Goal: Transaction & Acquisition: Obtain resource

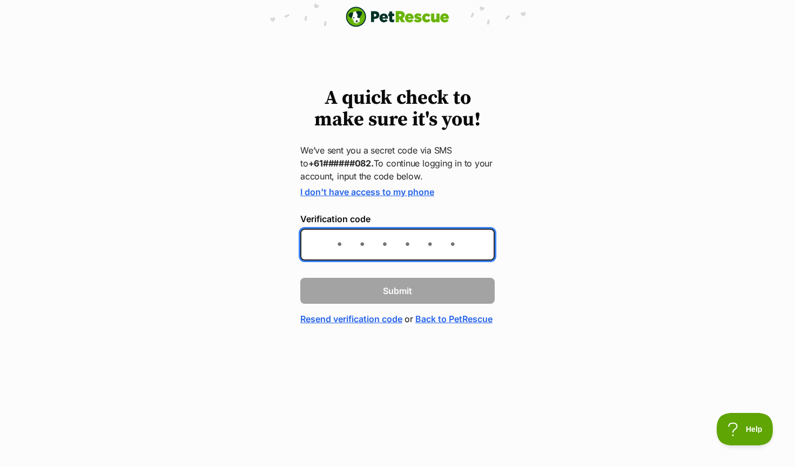
click at [374, 245] on input "Verification code" at bounding box center [397, 244] width 194 height 32
type input "985039"
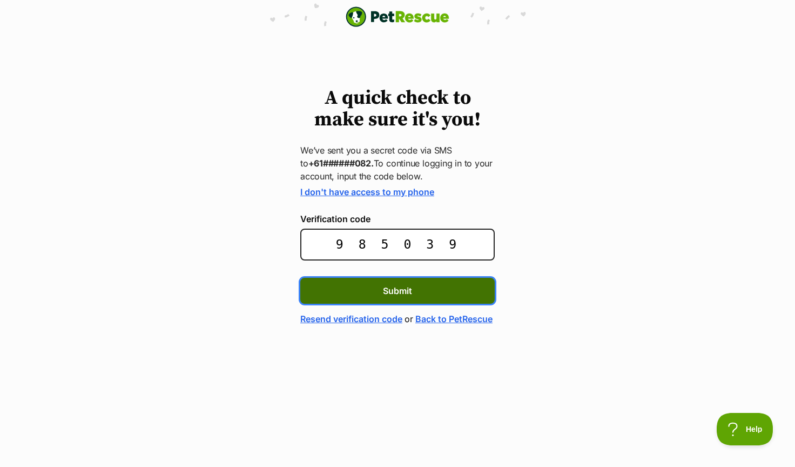
click at [417, 295] on button "Submit" at bounding box center [397, 291] width 194 height 26
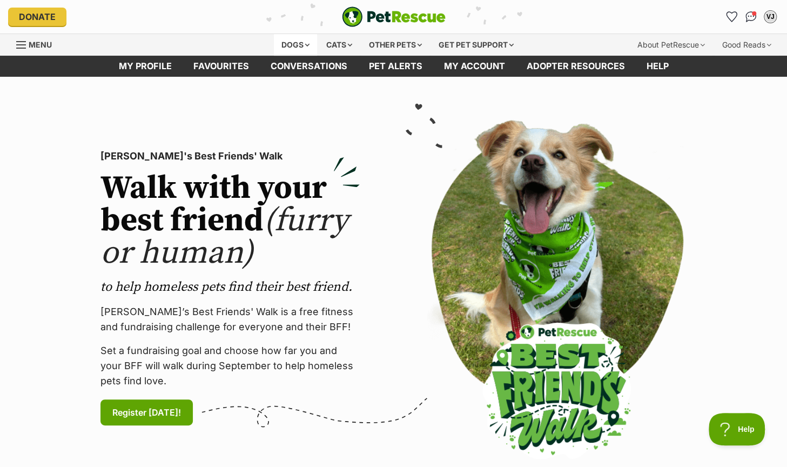
click at [290, 41] on div "Dogs" at bounding box center [295, 45] width 43 height 22
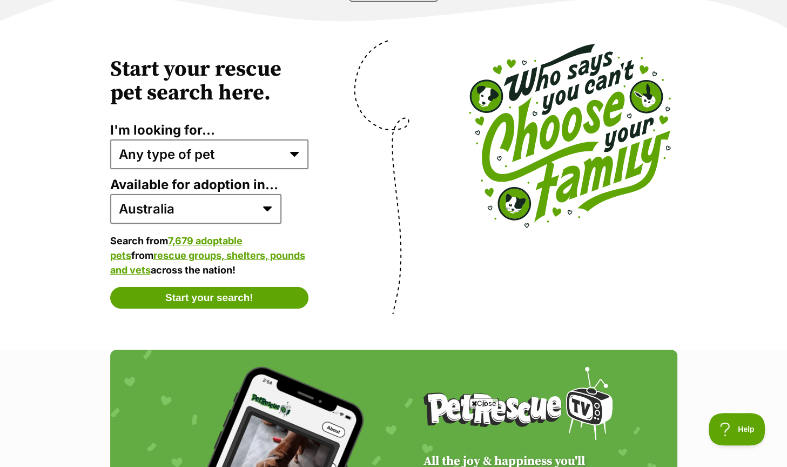
scroll to position [2118, 0]
click at [293, 139] on select "Any type of pet Dogs Cats Other pets Pets looking for a home together Pets need…" at bounding box center [209, 153] width 199 height 29
select select "dogs"
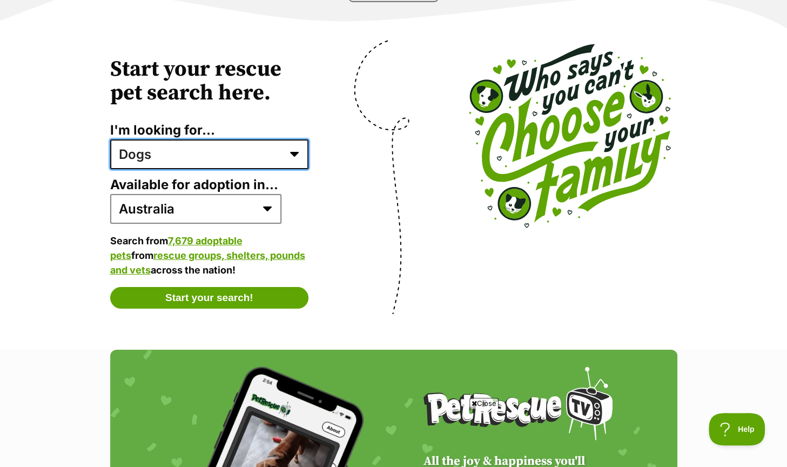
click at [110, 139] on select "Any type of pet Dogs Cats Other pets Pets looking for a home together Pets need…" at bounding box center [209, 153] width 199 height 29
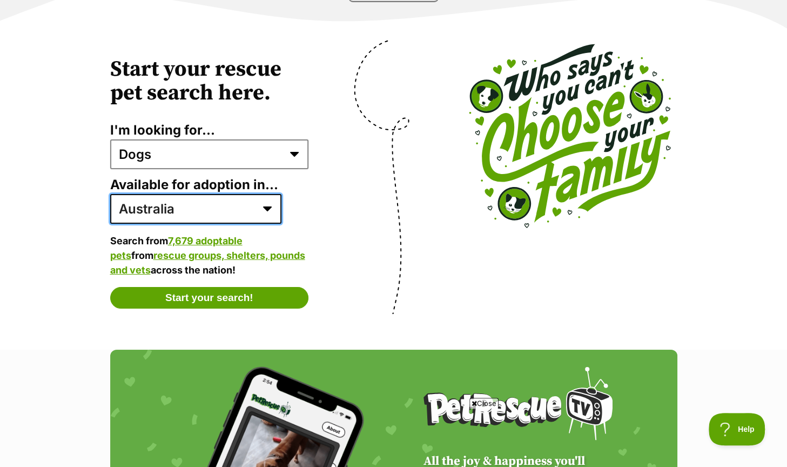
click at [187, 195] on select "Australia ACT NSW NT QLD SA TAS VIC WA" at bounding box center [195, 208] width 171 height 29
select select "2"
click at [110, 194] on select "Australia ACT NSW NT QLD SA TAS VIC WA" at bounding box center [195, 208] width 171 height 29
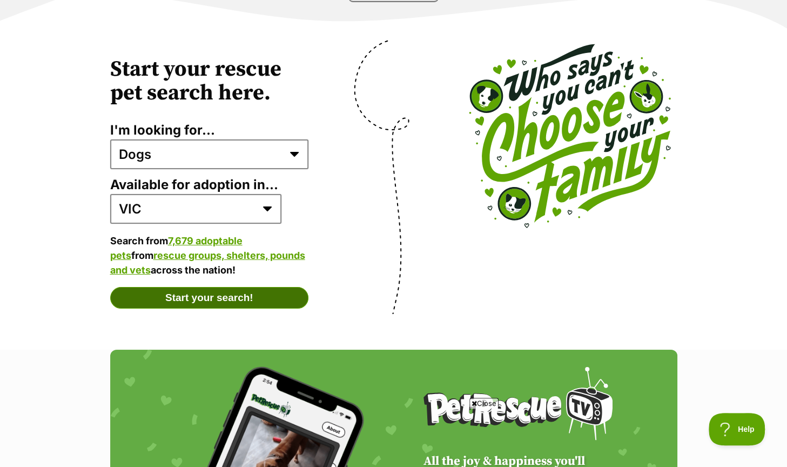
click at [205, 289] on button "Start your search!" at bounding box center [209, 298] width 199 height 22
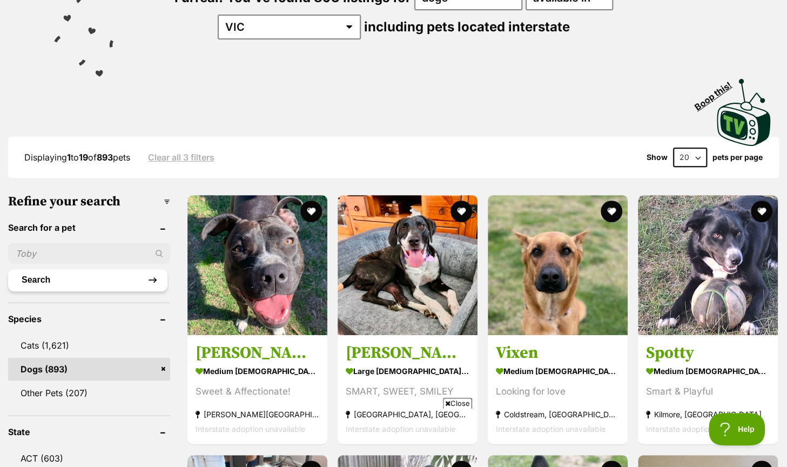
click at [61, 274] on button "Search" at bounding box center [87, 280] width 159 height 22
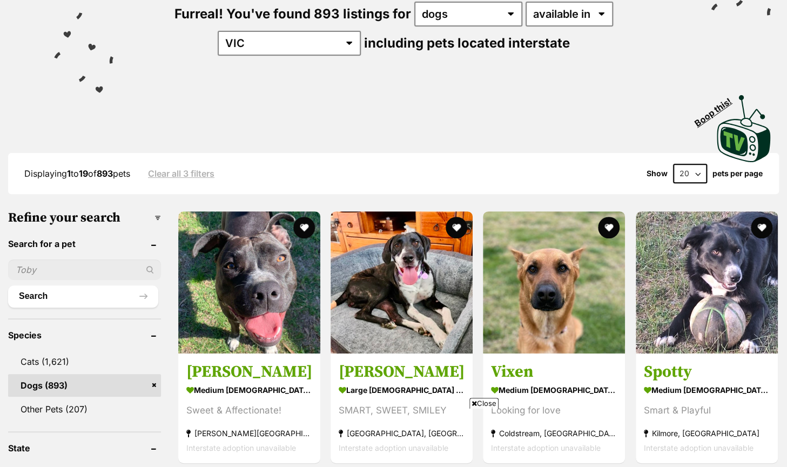
click at [71, 262] on input "text" at bounding box center [84, 269] width 153 height 21
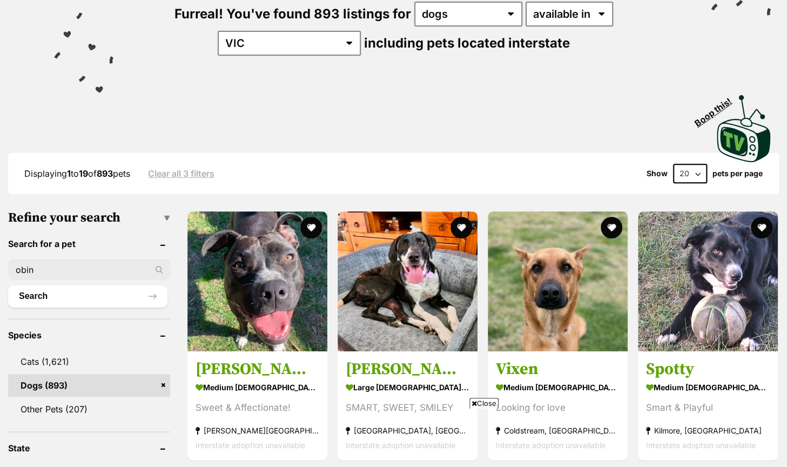
type input "obin"
click at [8, 285] on button "Search" at bounding box center [87, 296] width 159 height 22
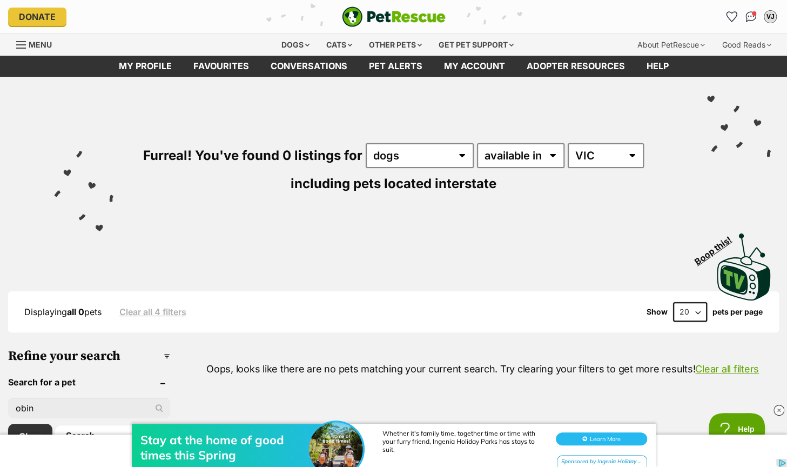
click at [23, 407] on div "Stay at the home of good times this Spring Whether it's family time, together t…" at bounding box center [393, 434] width 787 height 65
click at [26, 408] on div "Stay at the home of good times this Spring Whether it's family time, together t…" at bounding box center [393, 434] width 787 height 65
click at [40, 407] on div "Stay at the home of good times this Spring Whether it's family time, together t…" at bounding box center [393, 434] width 787 height 65
click at [25, 408] on div "Stay at the home of good times this Spring Whether it's family time, together t…" at bounding box center [393, 434] width 787 height 65
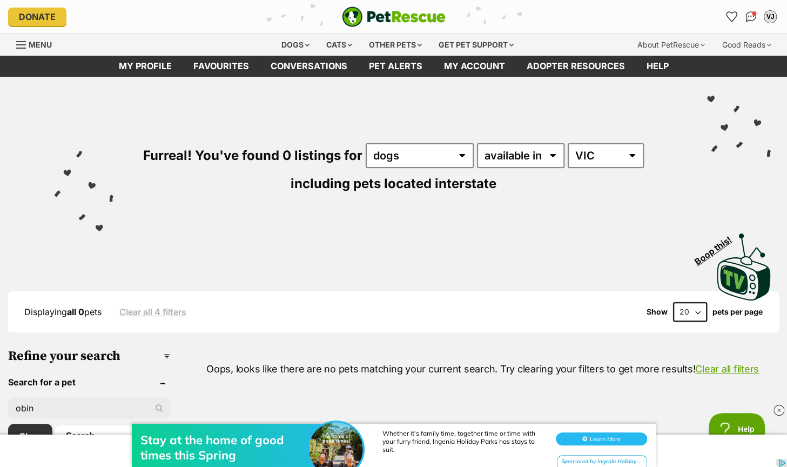
click at [22, 409] on div "Stay at the home of good times this Spring Whether it's family time, together t…" at bounding box center [393, 434] width 787 height 65
click at [35, 406] on div "Stay at the home of good times this Spring Whether it's family time, together t…" at bounding box center [393, 434] width 787 height 65
click at [35, 407] on div "Stay at the home of good times this Spring Whether it's family time, together t…" at bounding box center [393, 434] width 787 height 65
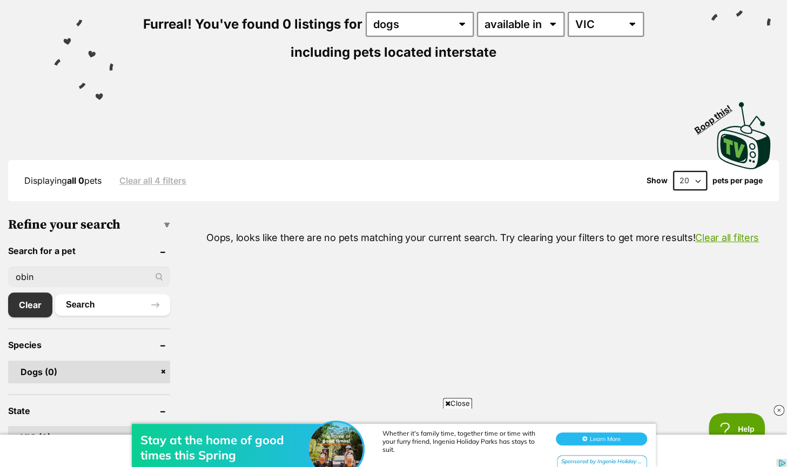
scroll to position [132, 0]
click at [24, 306] on link "Clear" at bounding box center [33, 304] width 50 height 25
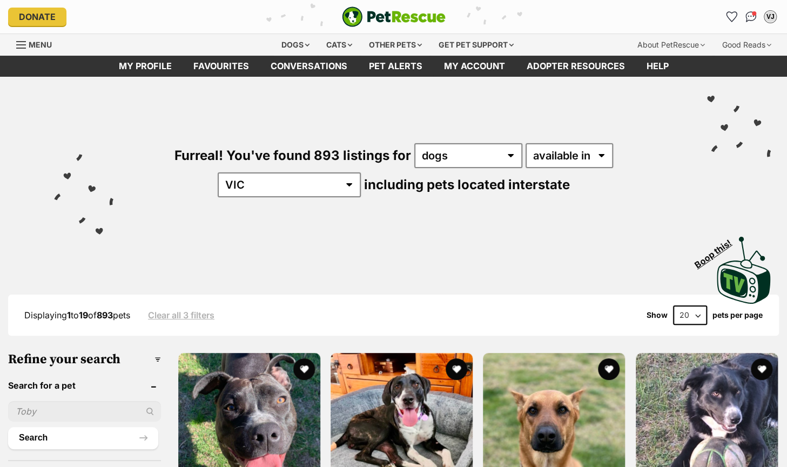
click at [35, 409] on input "text" at bounding box center [84, 411] width 153 height 21
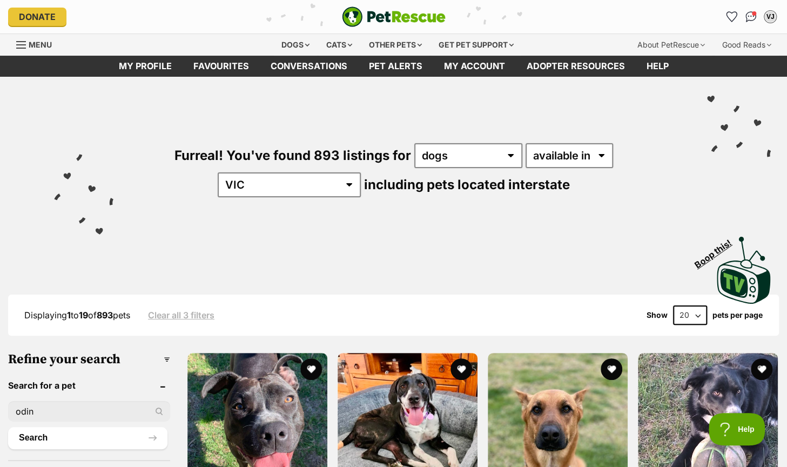
type input "odin"
click at [8, 427] on button "Search" at bounding box center [87, 438] width 159 height 22
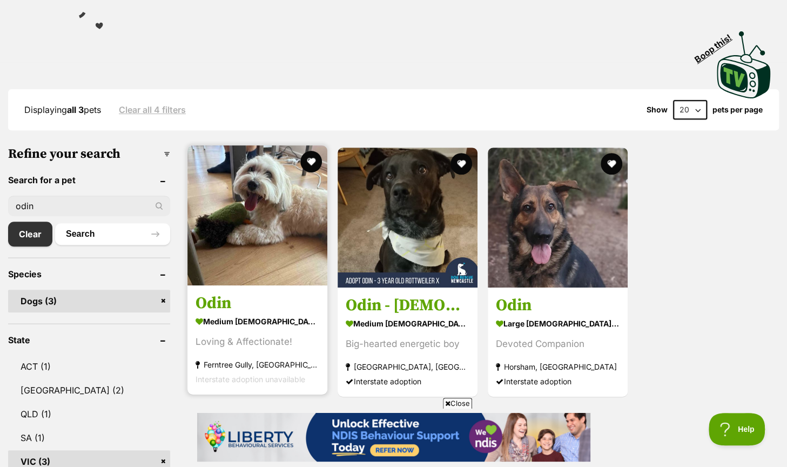
click at [233, 227] on img at bounding box center [257, 215] width 140 height 140
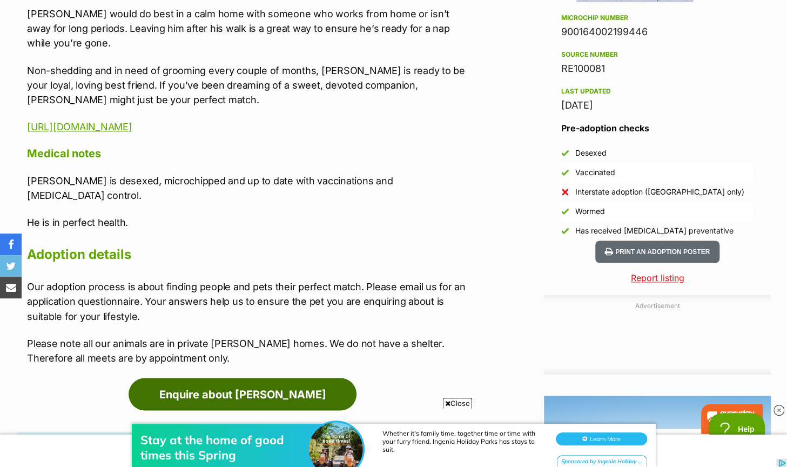
click at [255, 377] on link "Enquire about [PERSON_NAME]" at bounding box center [243, 393] width 228 height 32
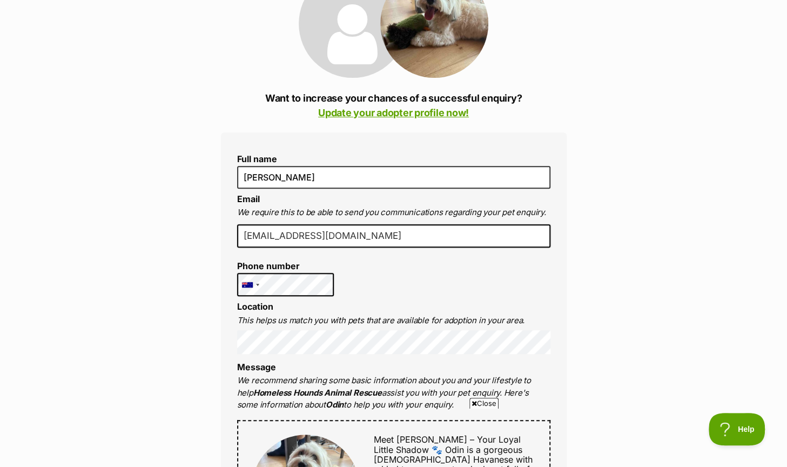
scroll to position [168, 0]
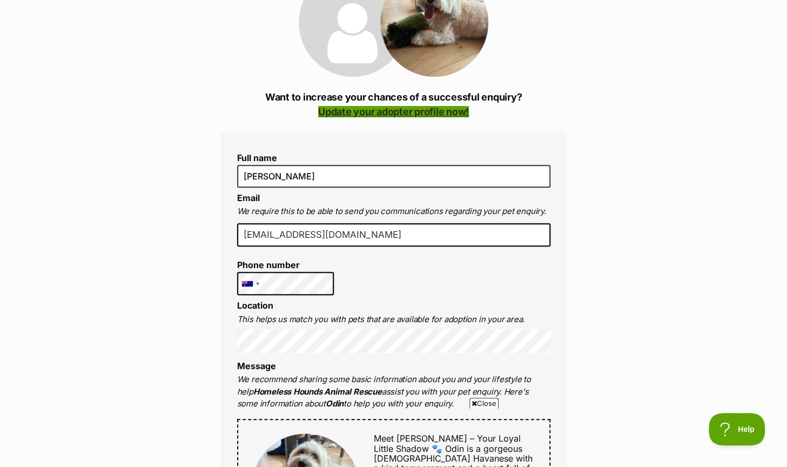
drag, startPoint x: 221, startPoint y: 112, endPoint x: 357, endPoint y: 105, distance: 136.3
click at [357, 106] on link "Update your adopter profile now!" at bounding box center [393, 111] width 151 height 11
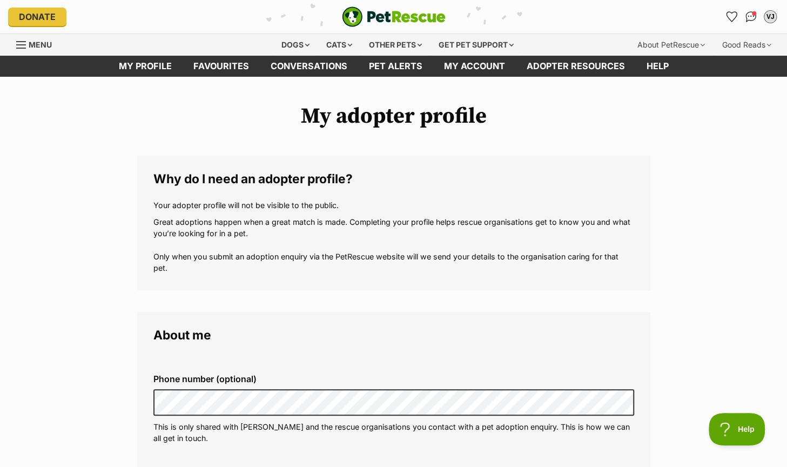
click at [19, 42] on div "Menu" at bounding box center [21, 45] width 11 height 9
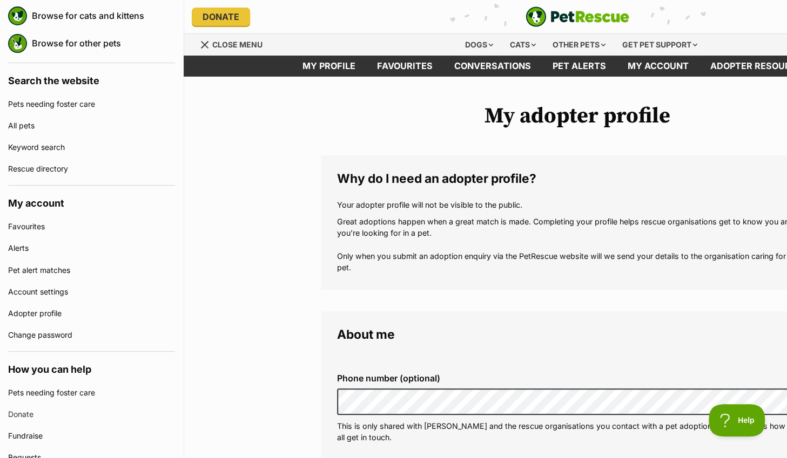
scroll to position [310, 0]
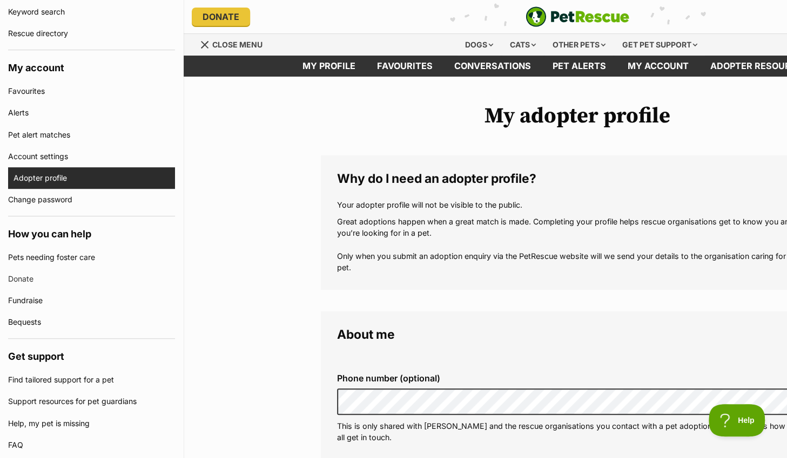
click at [21, 181] on link "Adopter profile" at bounding box center [94, 178] width 161 height 22
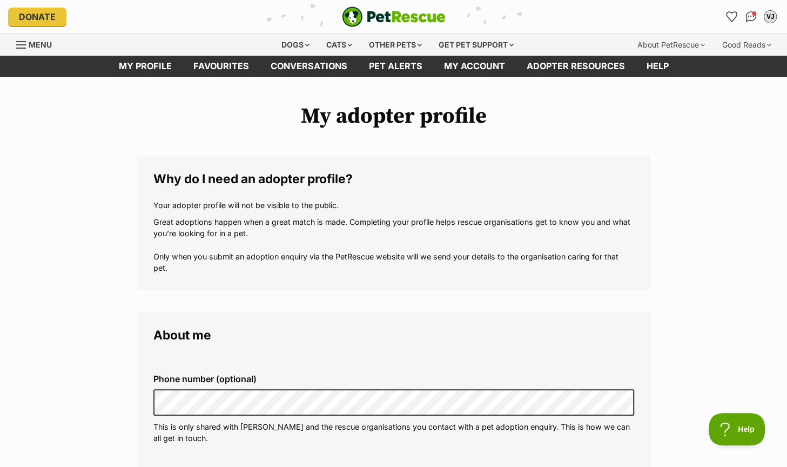
click at [18, 44] on span "Menu" at bounding box center [21, 44] width 10 height 1
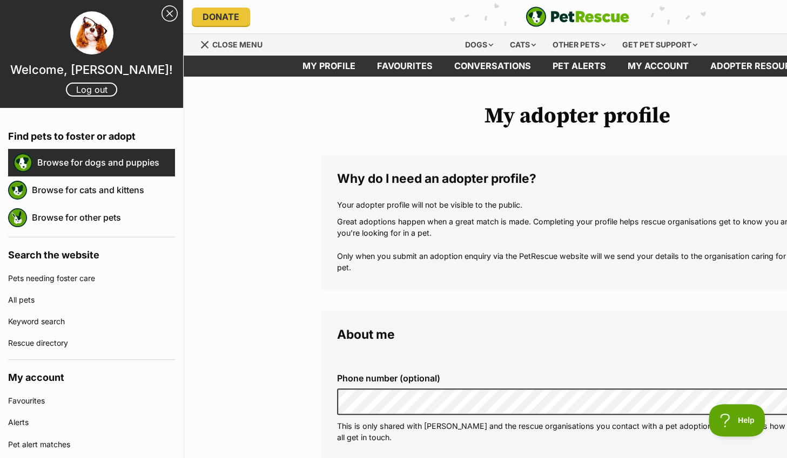
click at [58, 160] on link "Browse for dogs and puppies" at bounding box center [106, 162] width 138 height 23
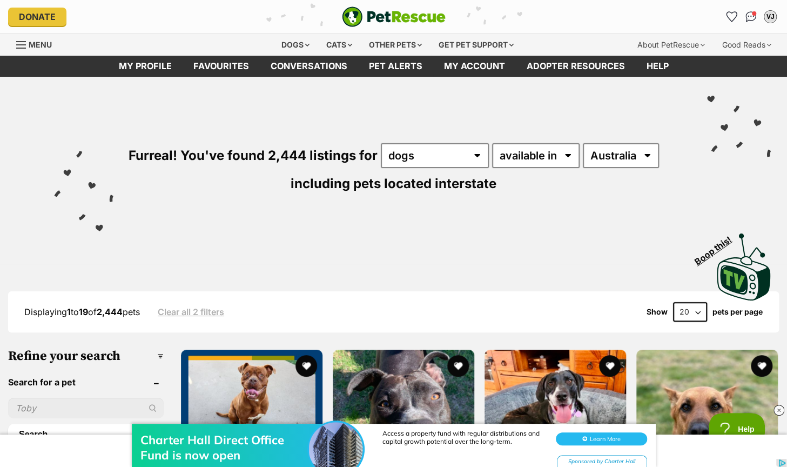
click at [53, 409] on div "Charter Hall Direct Office Fund is now open Access a property fund with regular…" at bounding box center [393, 434] width 787 height 65
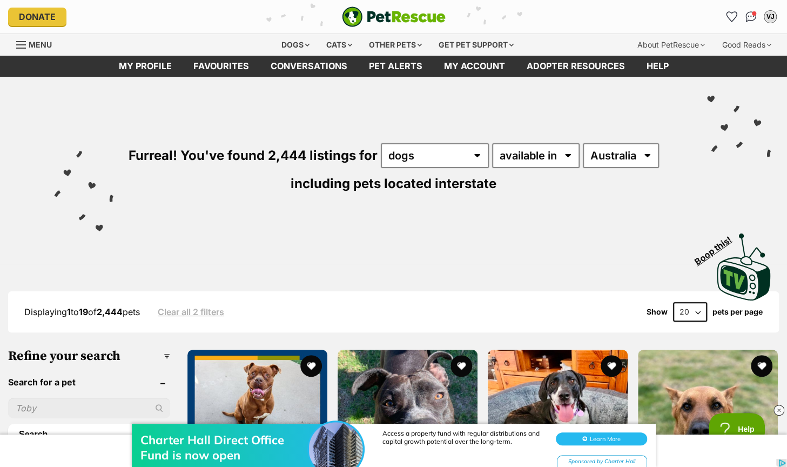
click at [23, 402] on div "Charter Hall Direct Office Fund is now open Access a property fund with regular…" at bounding box center [393, 434] width 787 height 65
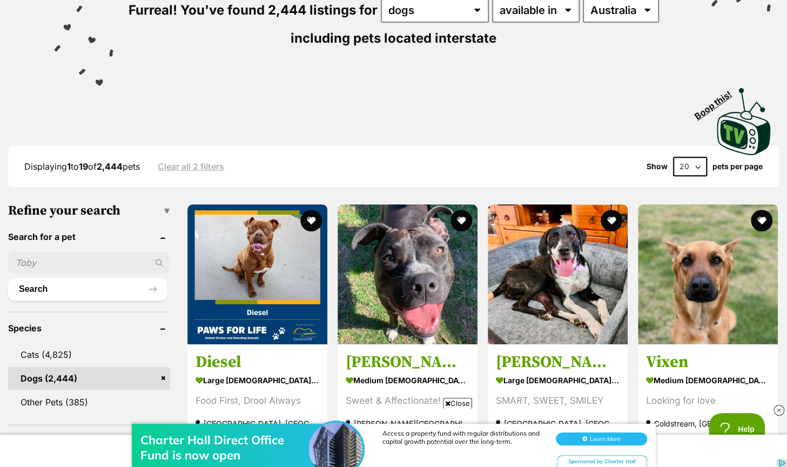
scroll to position [146, 0]
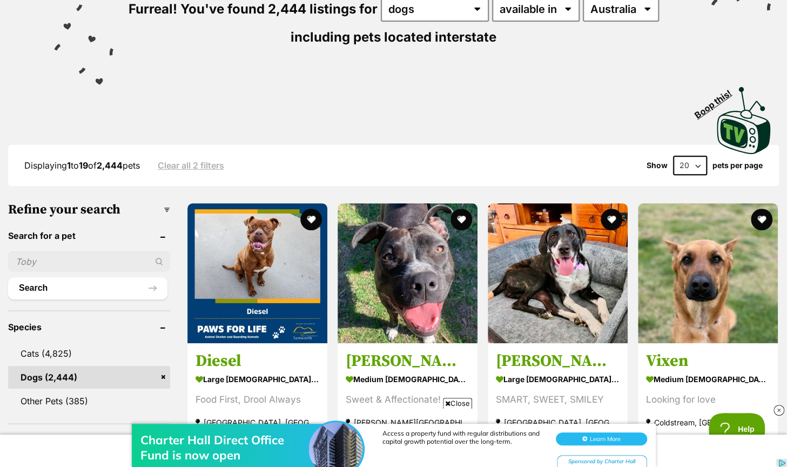
click at [25, 260] on input "text" at bounding box center [89, 261] width 162 height 21
click at [19, 260] on input "text" at bounding box center [89, 261] width 162 height 21
type input "odin"
click at [8, 277] on button "Search" at bounding box center [87, 288] width 159 height 22
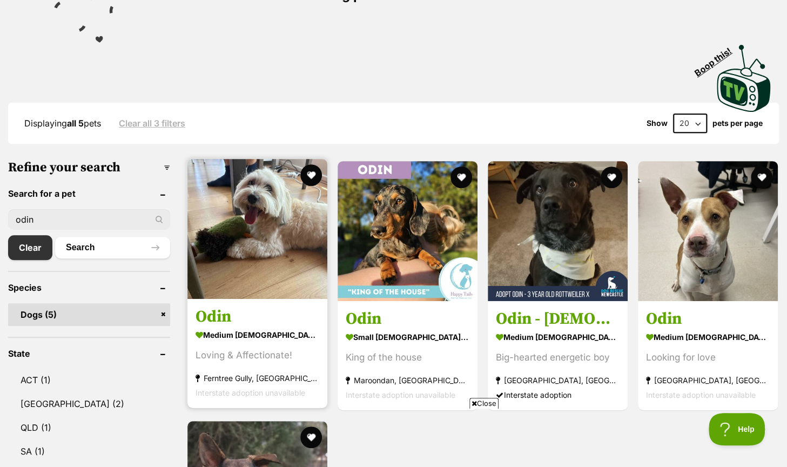
click at [234, 243] on img at bounding box center [257, 229] width 140 height 140
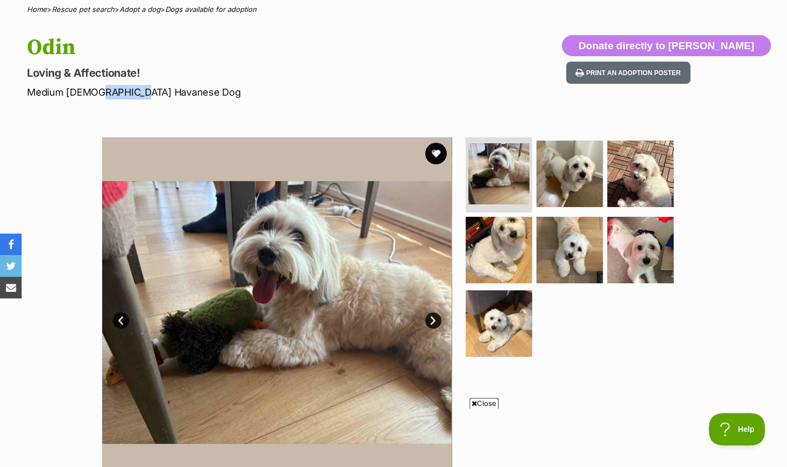
drag, startPoint x: 90, startPoint y: 90, endPoint x: 135, endPoint y: 95, distance: 45.6
click at [135, 95] on p "Medium [DEMOGRAPHIC_DATA] Havanese Dog" at bounding box center [253, 92] width 453 height 15
copy p "Havanese"
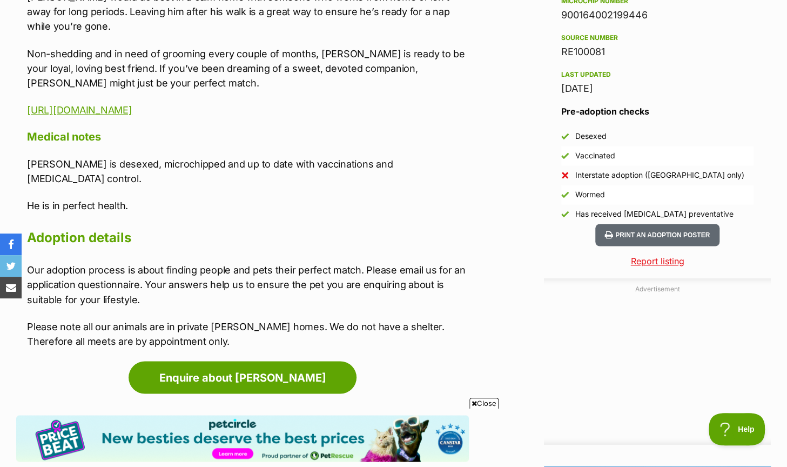
scroll to position [881, 0]
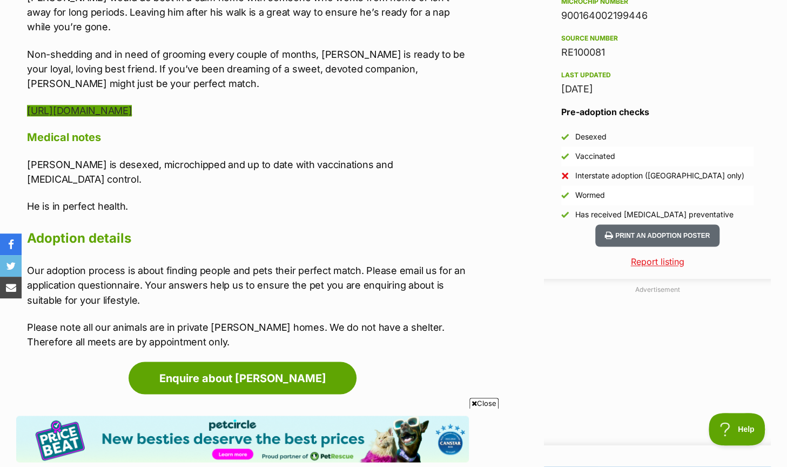
click at [132, 105] on link "[URL][DOMAIN_NAME]" at bounding box center [79, 110] width 105 height 11
